Goal: Task Accomplishment & Management: Manage account settings

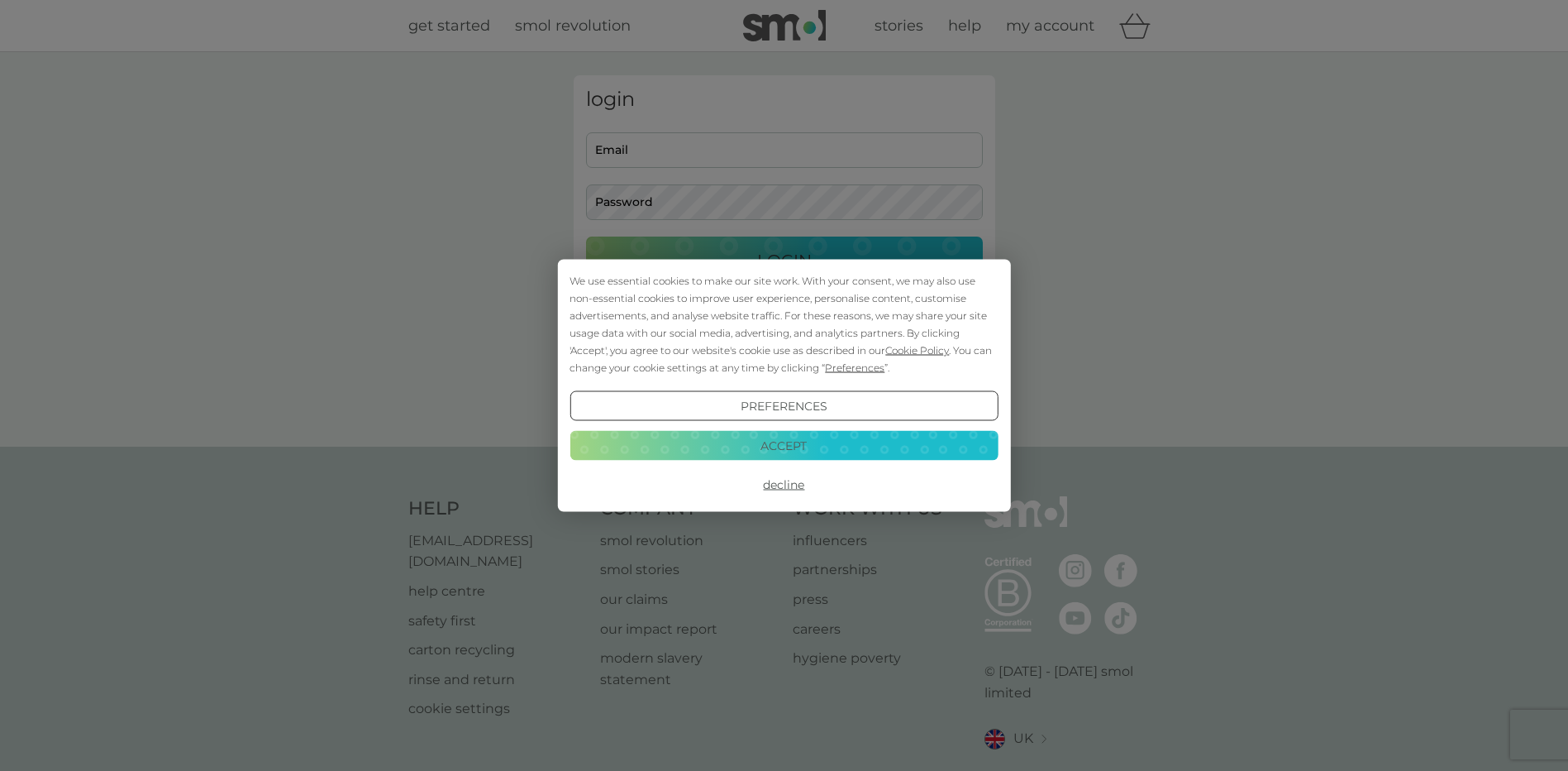
click at [800, 443] on button "Accept" at bounding box center [784, 444] width 428 height 30
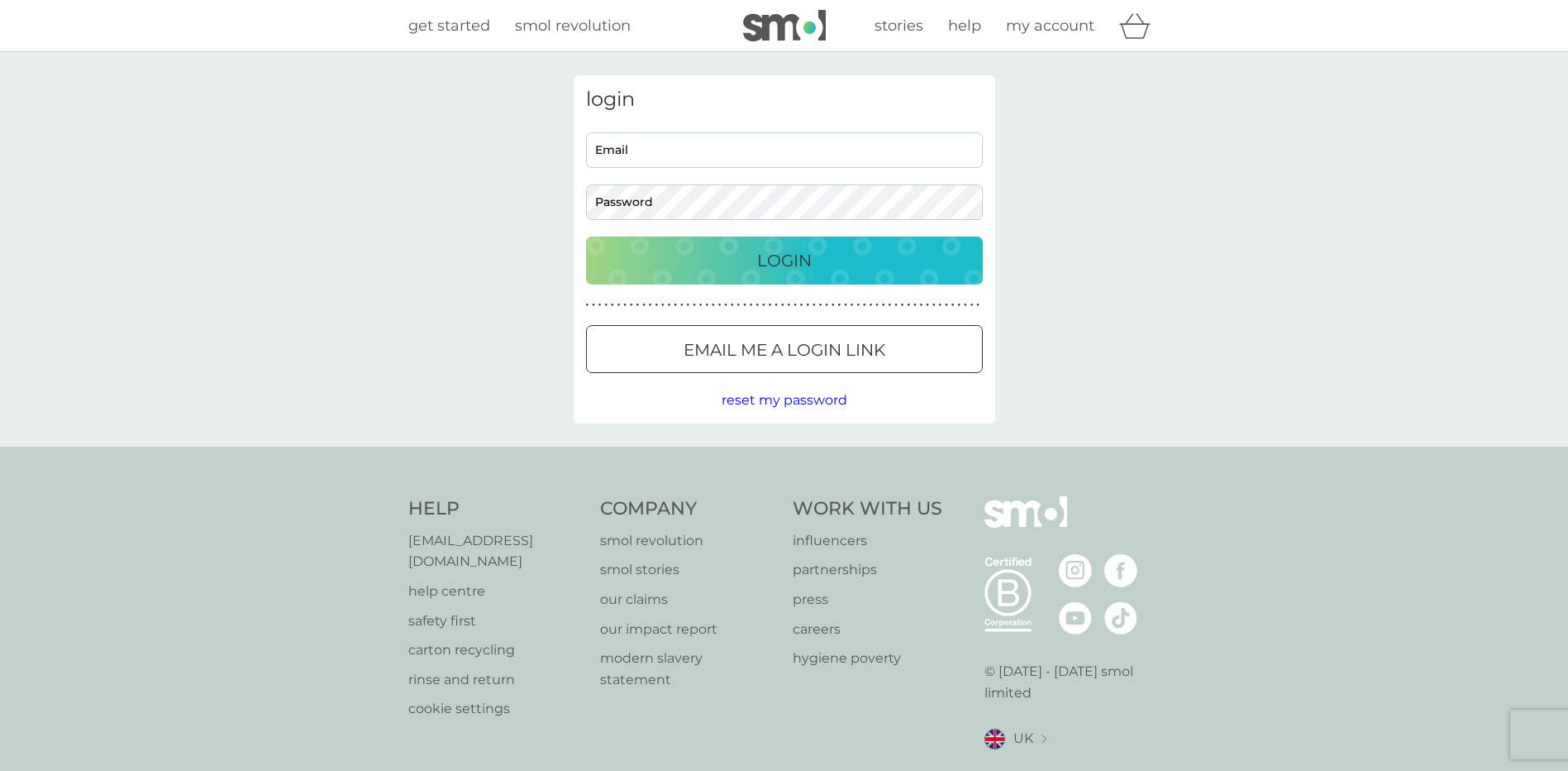
click at [776, 339] on p "Email me a login link" at bounding box center [784, 349] width 201 height 27
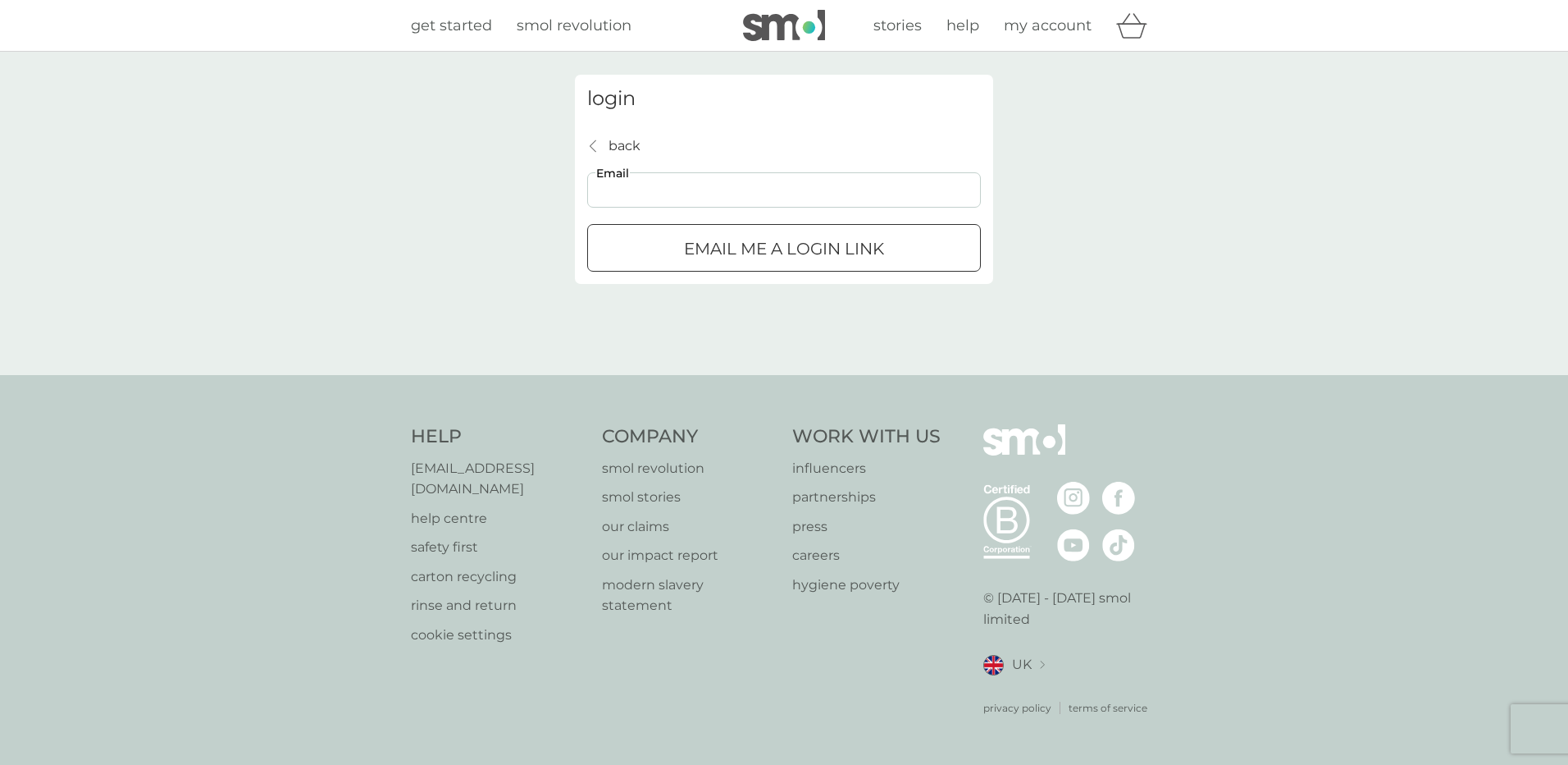
click at [722, 190] on input "Email" at bounding box center [784, 190] width 394 height 35
type input "eliot.oc777@gmail.com"
click at [704, 259] on p "Email me a login link" at bounding box center [784, 248] width 200 height 26
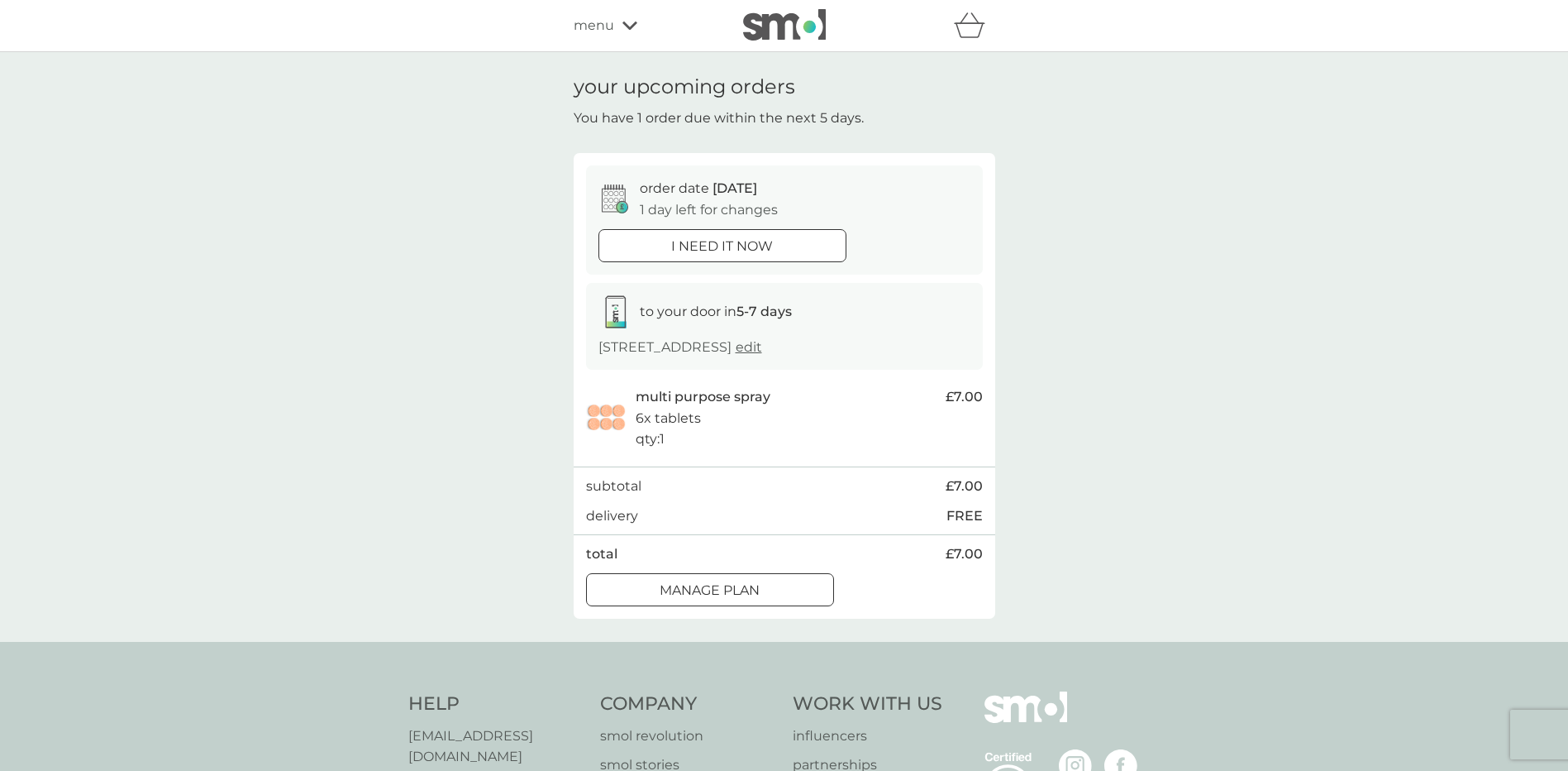
click at [705, 592] on div at bounding box center [709, 590] width 59 height 18
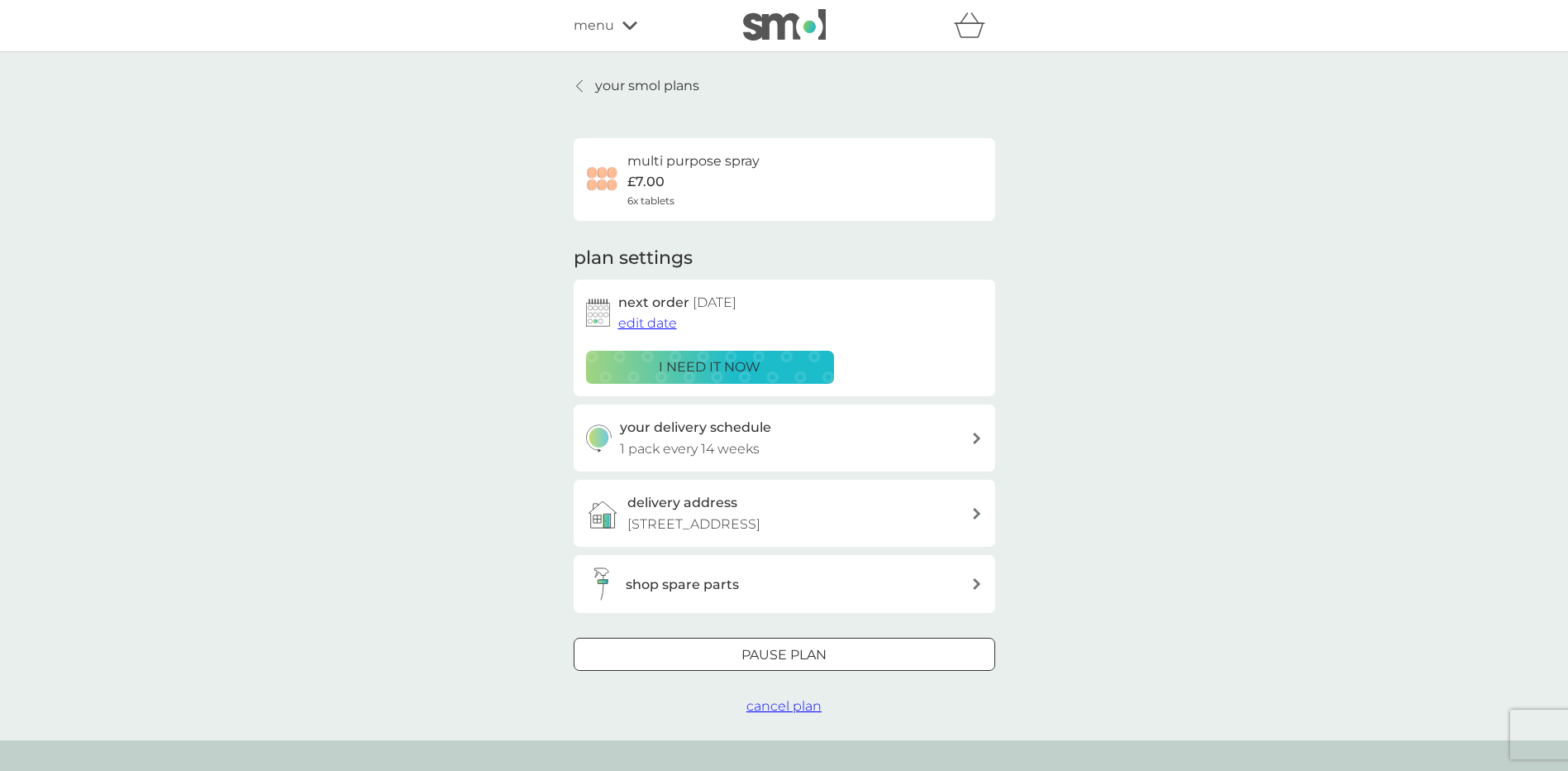
click at [773, 647] on div at bounding box center [784, 655] width 59 height 18
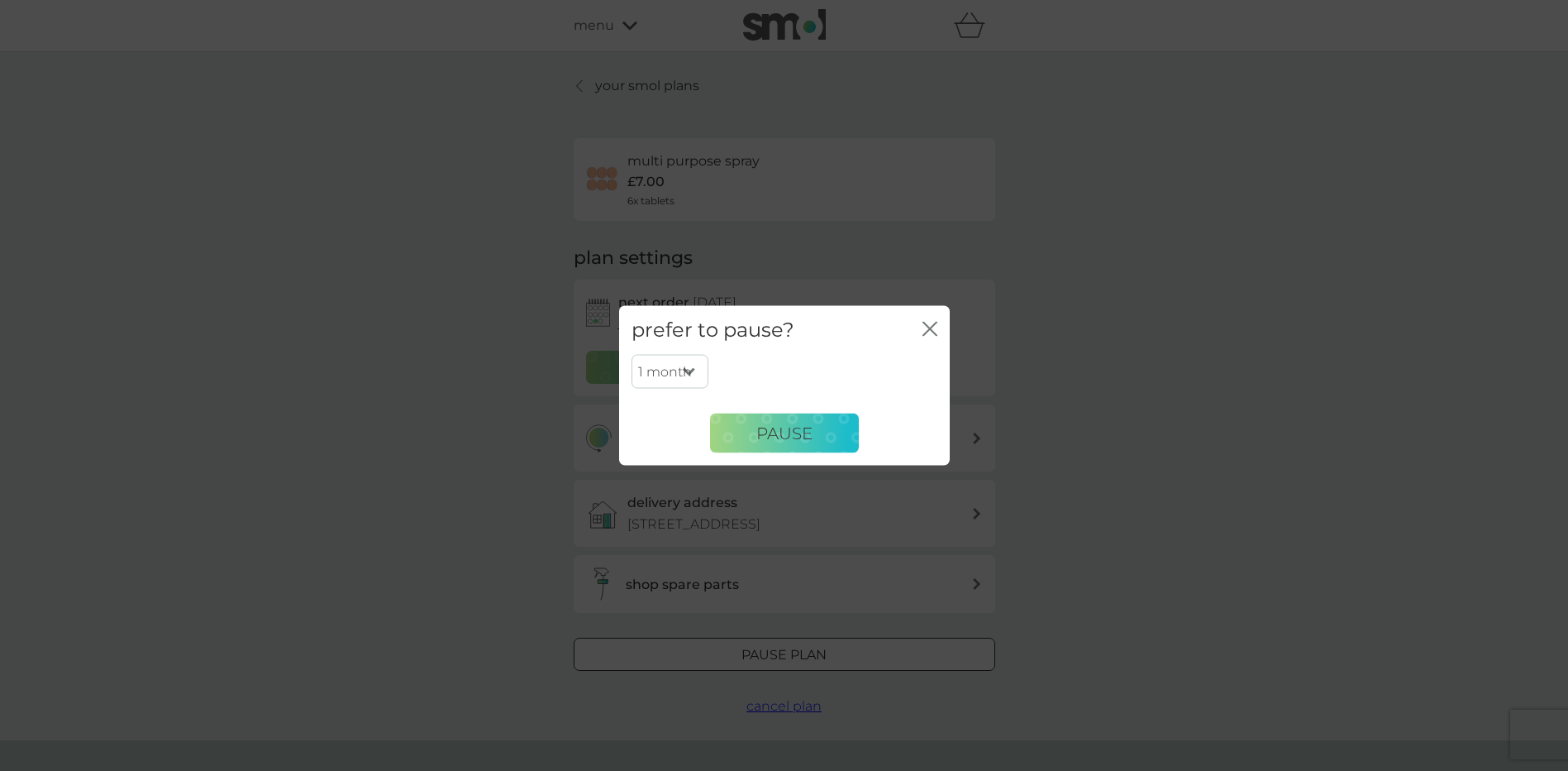
click at [688, 369] on select "1 month 2 months 3 months 4 months 5 months 6 months" at bounding box center [670, 370] width 77 height 35
select select "6"
click at [632, 353] on select "1 month 2 months 3 months 4 months 5 months 6 months" at bounding box center [670, 370] width 77 height 35
click at [736, 434] on button "Pause" at bounding box center [784, 433] width 149 height 39
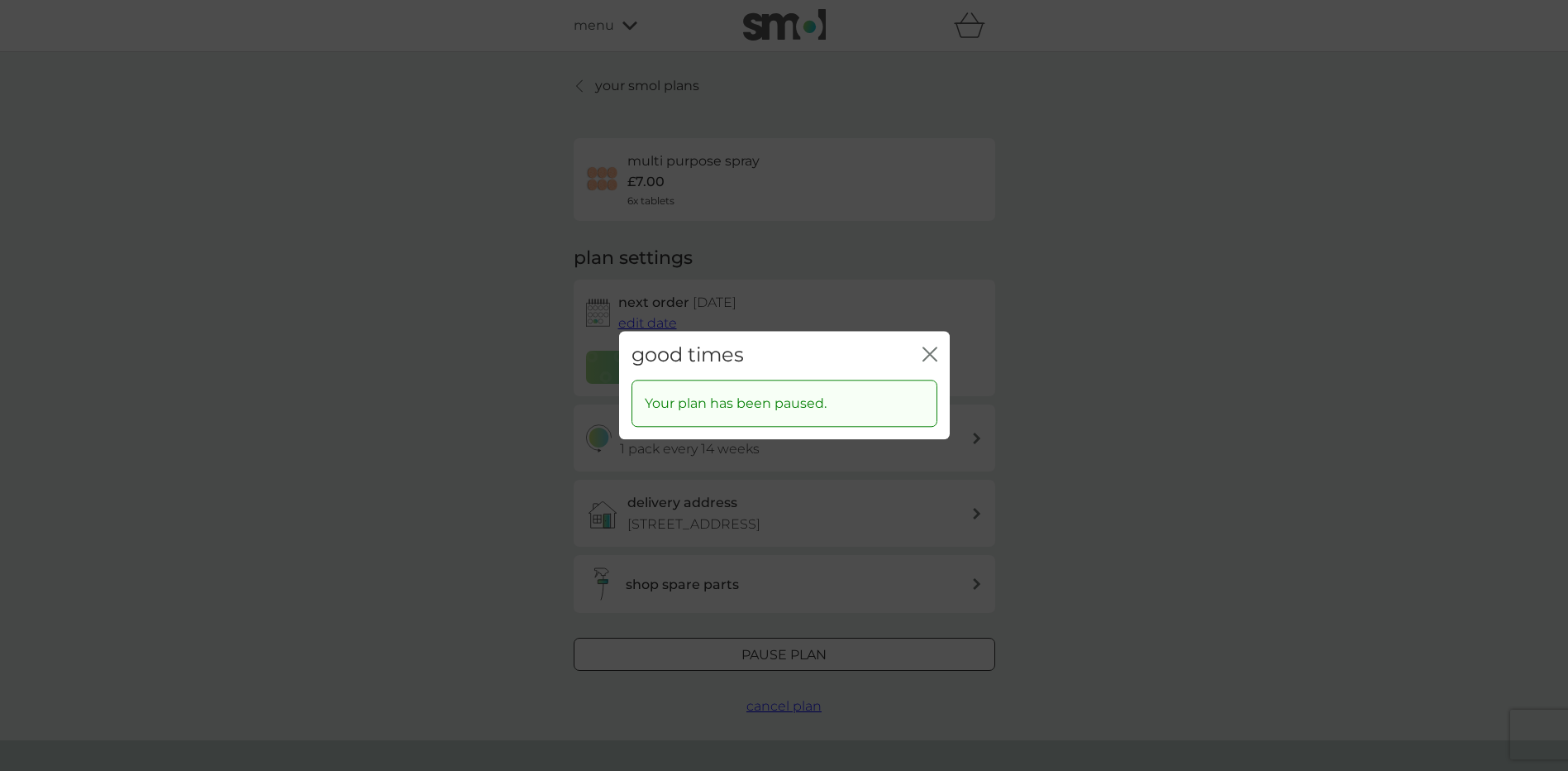
click at [928, 357] on icon "close" at bounding box center [926, 353] width 7 height 13
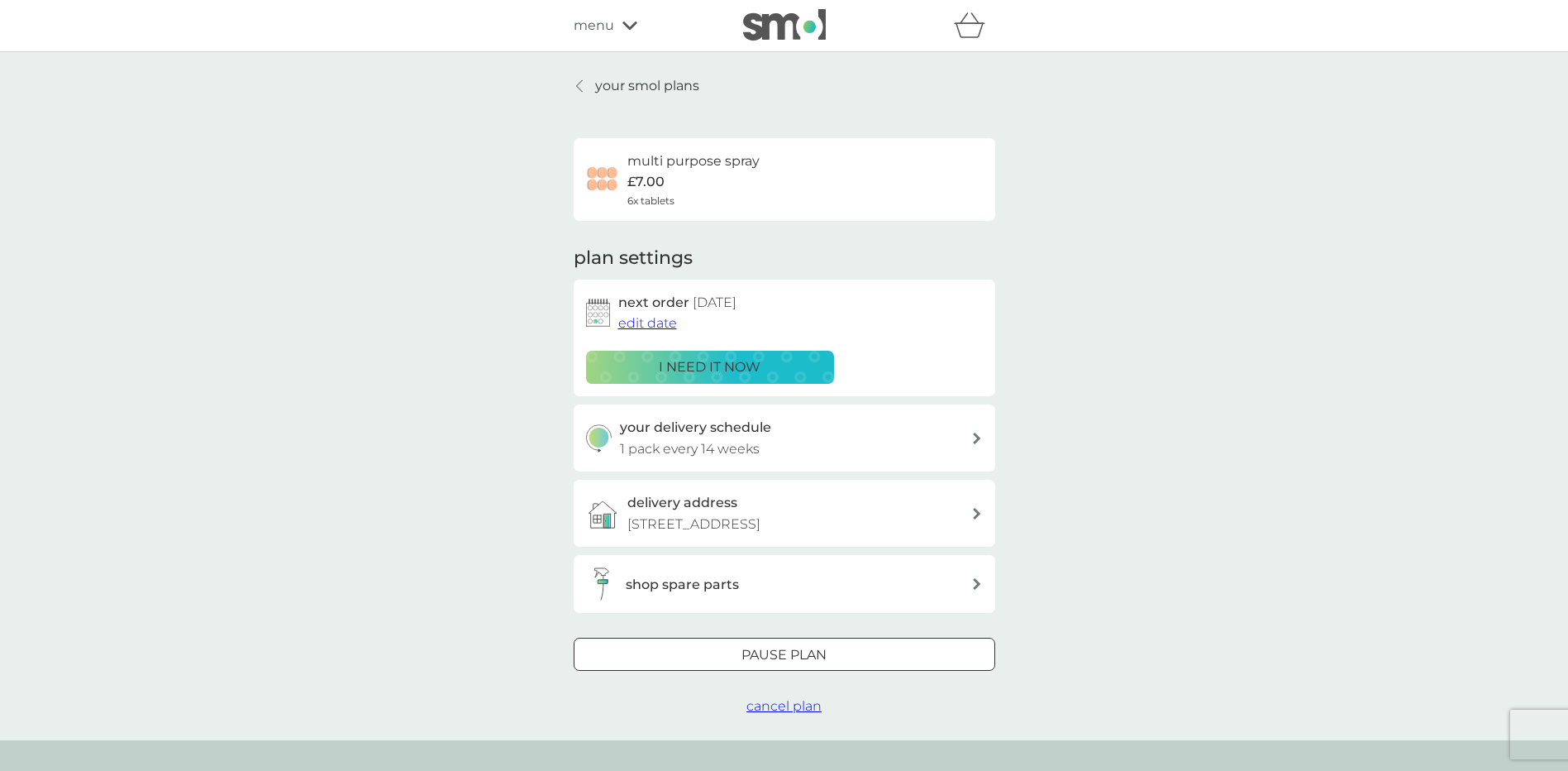
click at [625, 28] on icon at bounding box center [630, 26] width 15 height 10
